Goal: Task Accomplishment & Management: Use online tool/utility

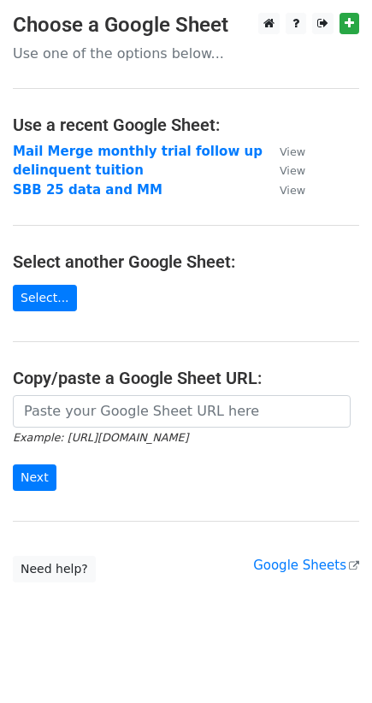
click at [183, 155] on strong "Mail Merge monthly trial follow up" at bounding box center [138, 151] width 250 height 15
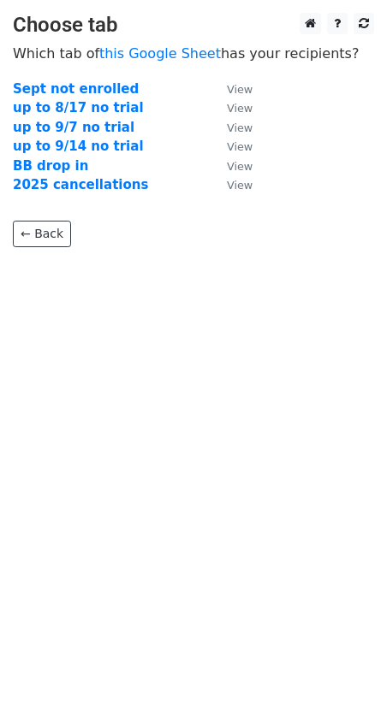
click at [65, 86] on strong "Sept not enrolled" at bounding box center [76, 88] width 126 height 15
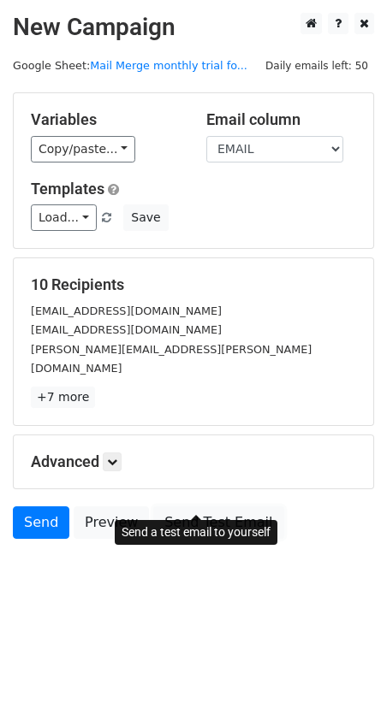
click at [184, 506] on link "Send Test Email" at bounding box center [218, 522] width 130 height 33
click at [192, 506] on link "Send Test Email" at bounding box center [218, 522] width 130 height 33
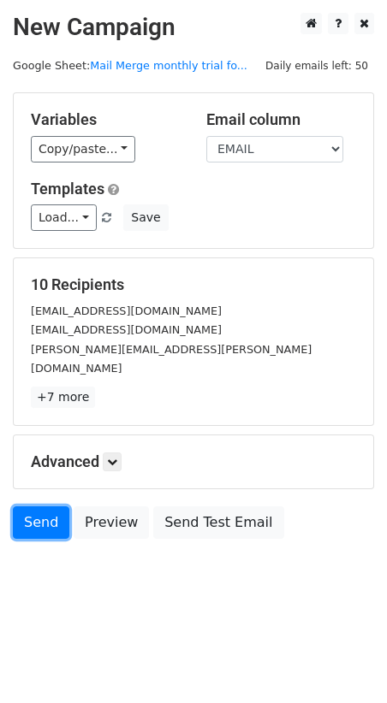
click at [31, 506] on link "Send" at bounding box center [41, 522] width 56 height 33
